Goal: Find specific page/section: Find specific page/section

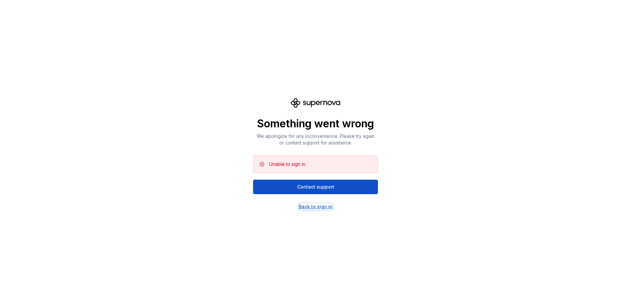
click at [326, 207] on div "Back to sign in" at bounding box center [316, 206] width 34 height 7
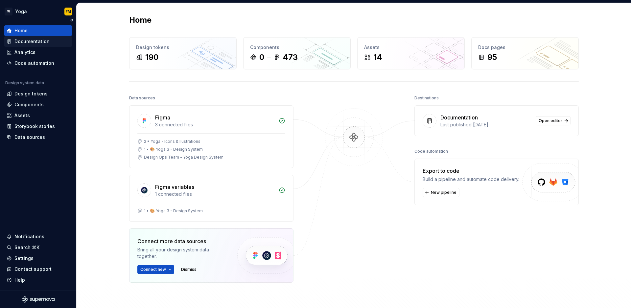
click at [35, 42] on div "Documentation" at bounding box center [31, 41] width 35 height 7
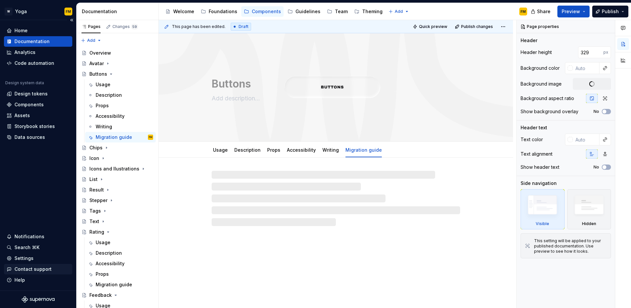
type textarea "*"
click at [32, 258] on div "Settings" at bounding box center [23, 258] width 19 height 7
